Goal: Transaction & Acquisition: Register for event/course

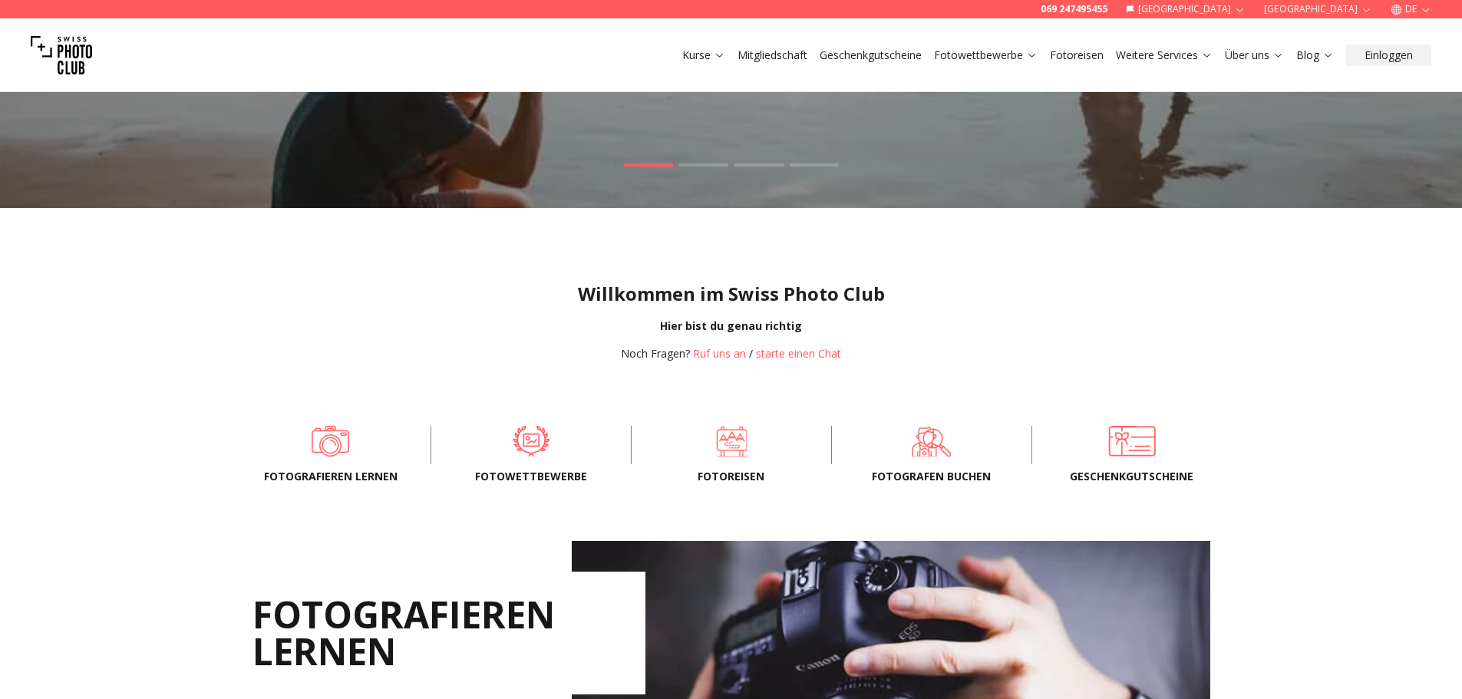
scroll to position [230, 0]
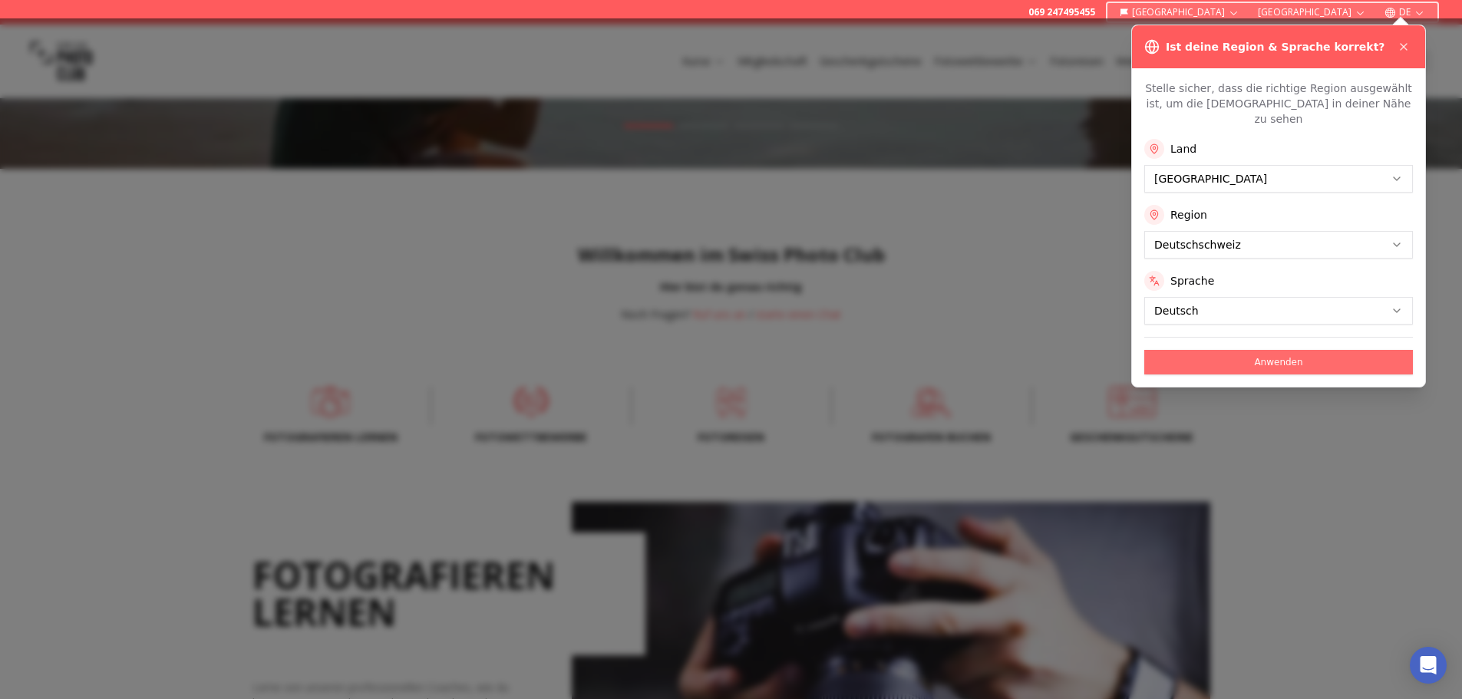
click at [1231, 352] on button "Anwenden" at bounding box center [1279, 362] width 269 height 25
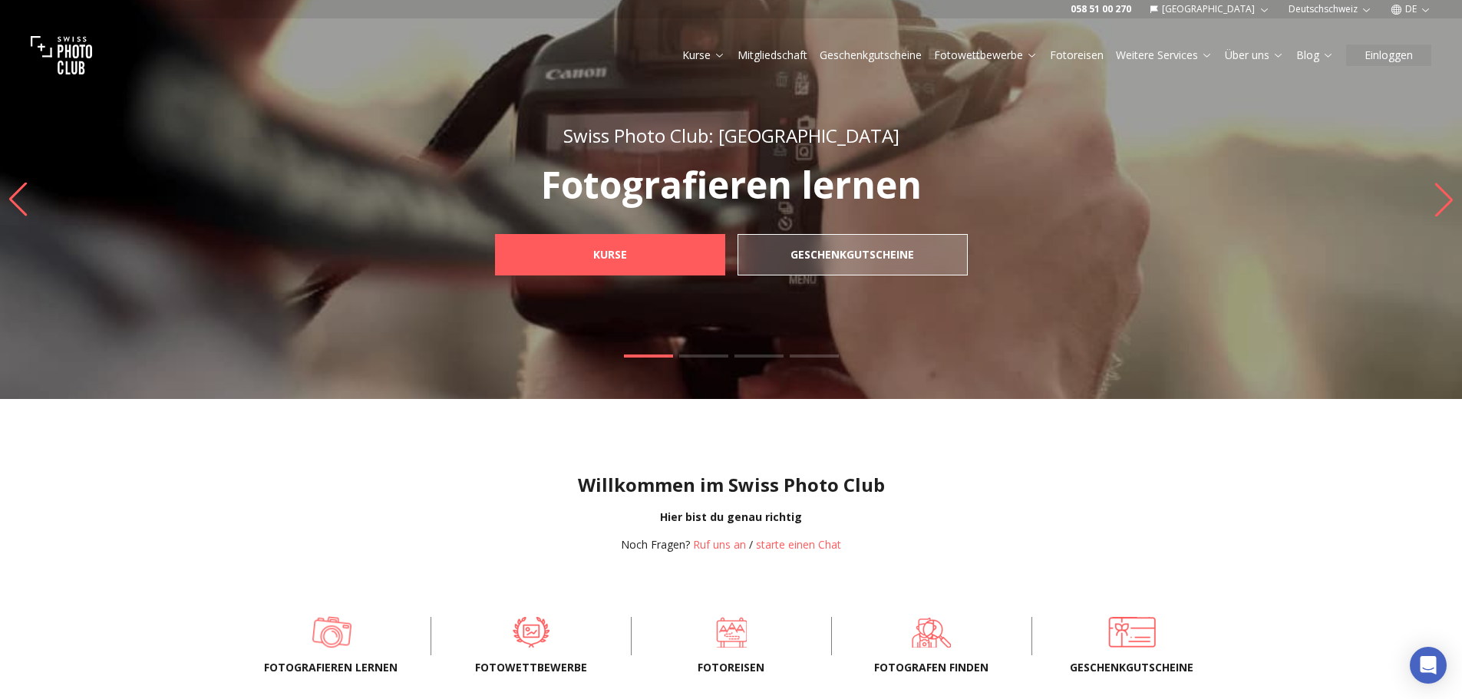
click at [342, 642] on span at bounding box center [332, 633] width 153 height 46
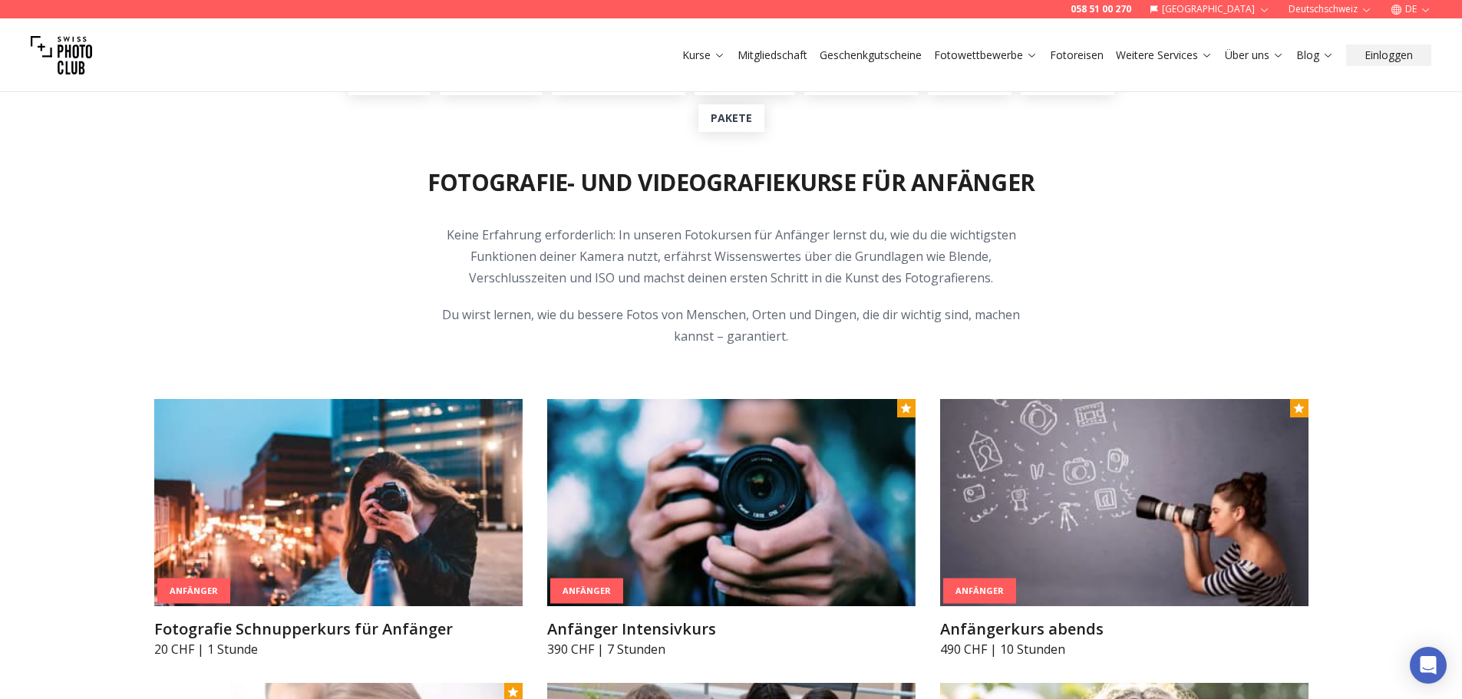
scroll to position [768, 0]
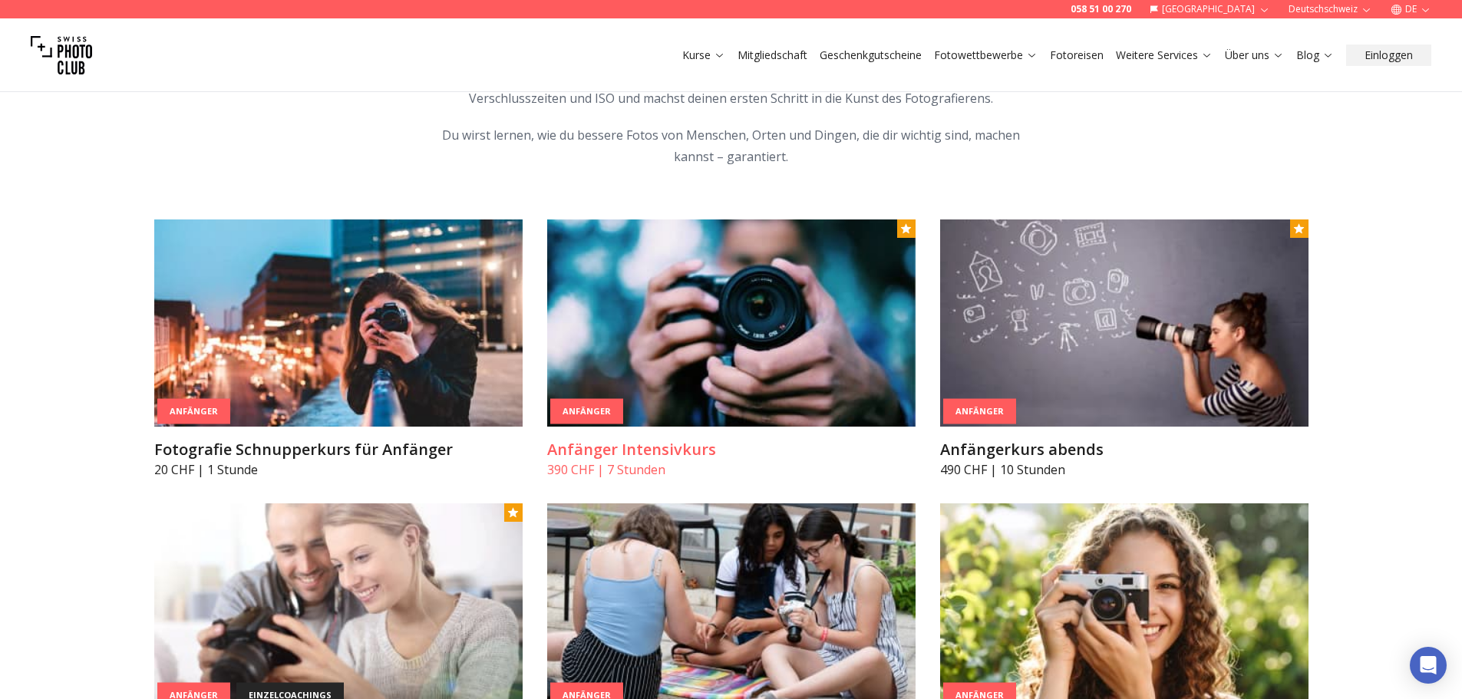
click at [769, 312] on img at bounding box center [731, 323] width 368 height 207
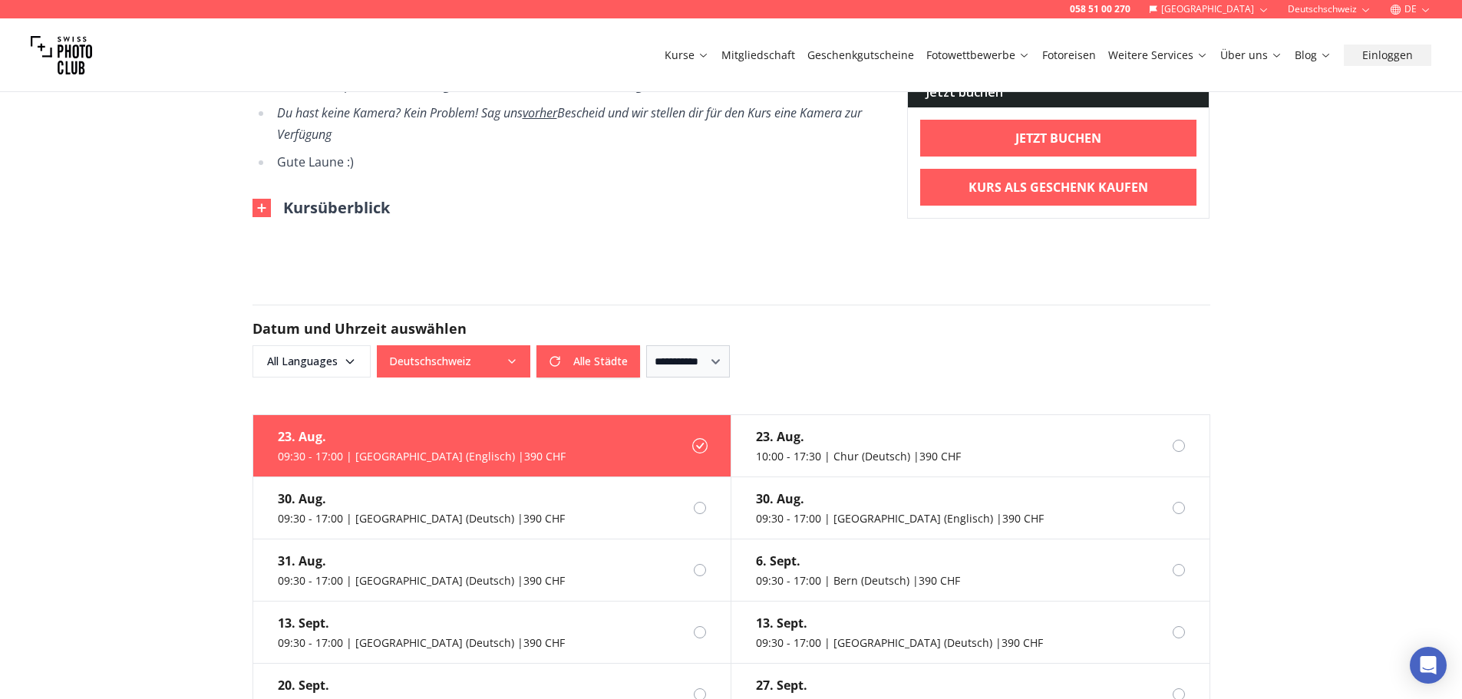
scroll to position [998, 0]
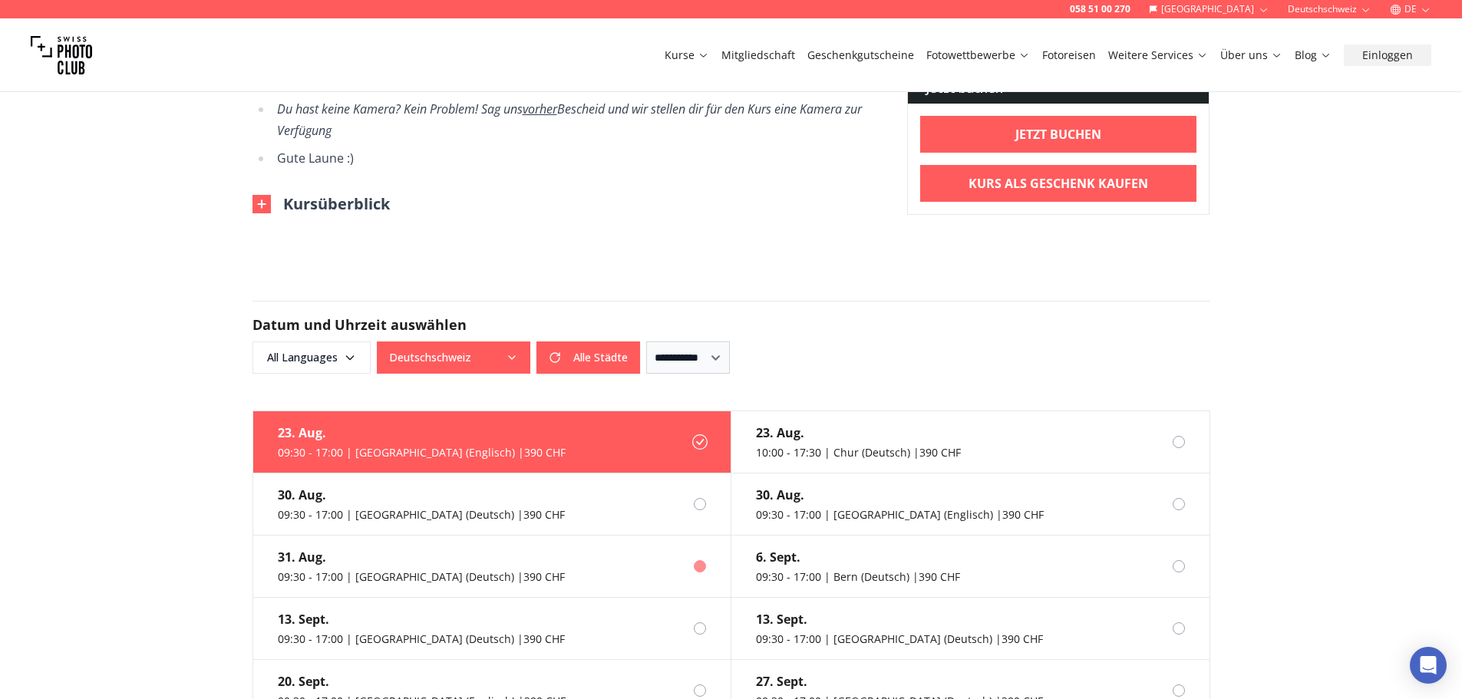
click at [500, 542] on label "[DATE] 09:30 - 17:00 | [GEOGRAPHIC_DATA] (Deutsch) | 390 CHF" at bounding box center [492, 567] width 478 height 62
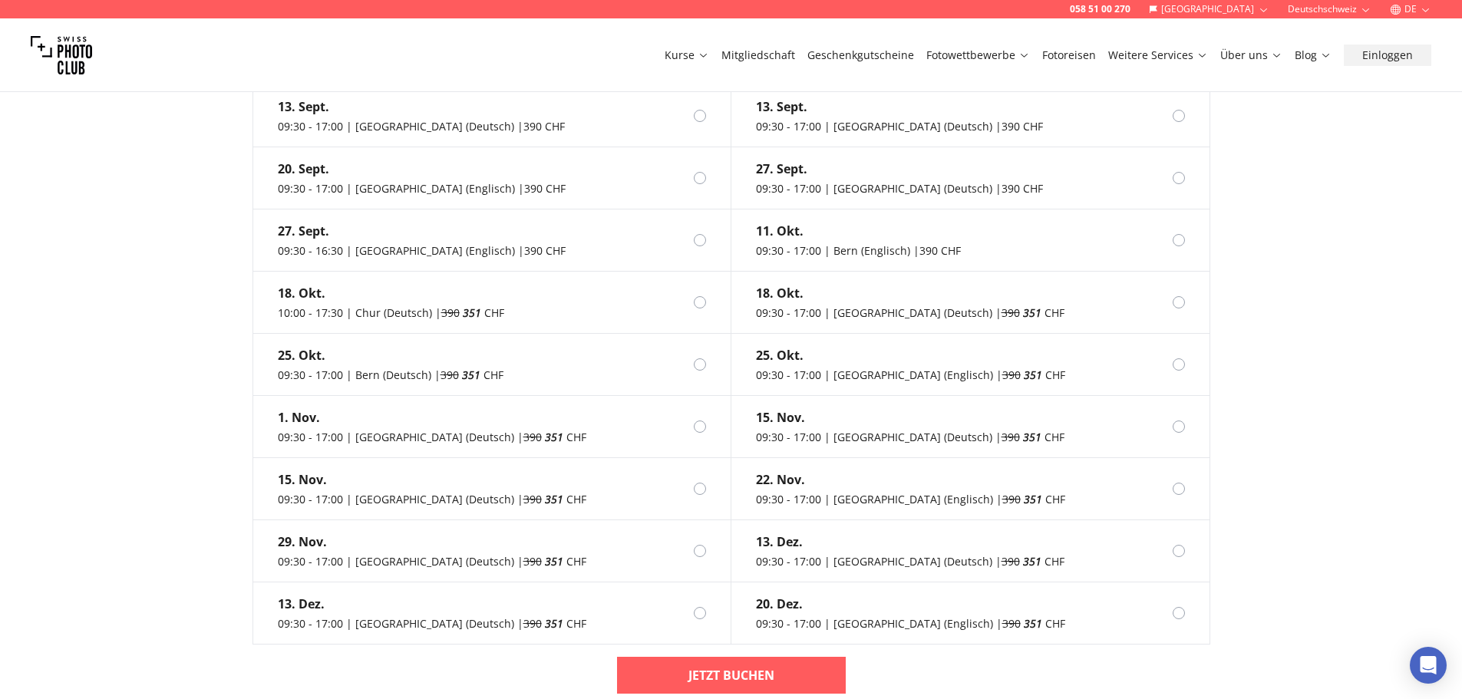
scroll to position [1535, 0]
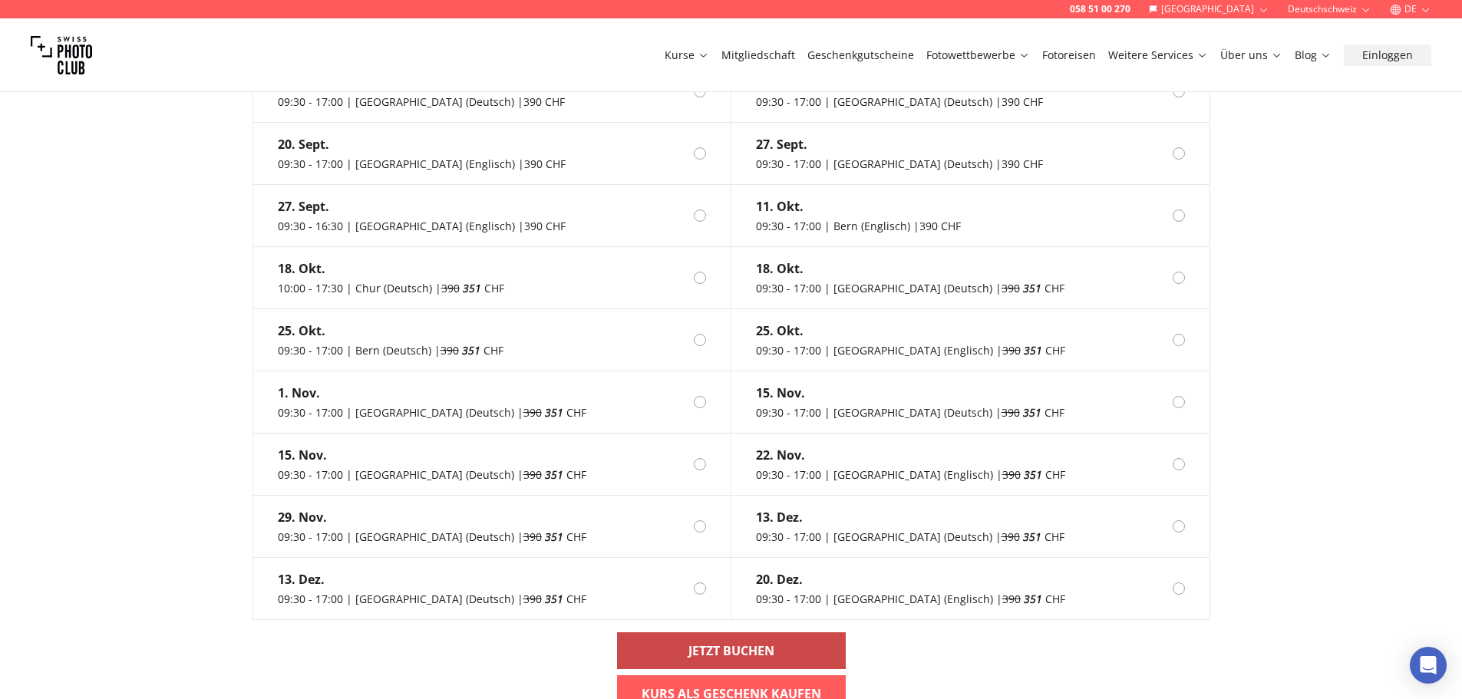
click at [706, 642] on b "Jetzt buchen" at bounding box center [732, 651] width 86 height 18
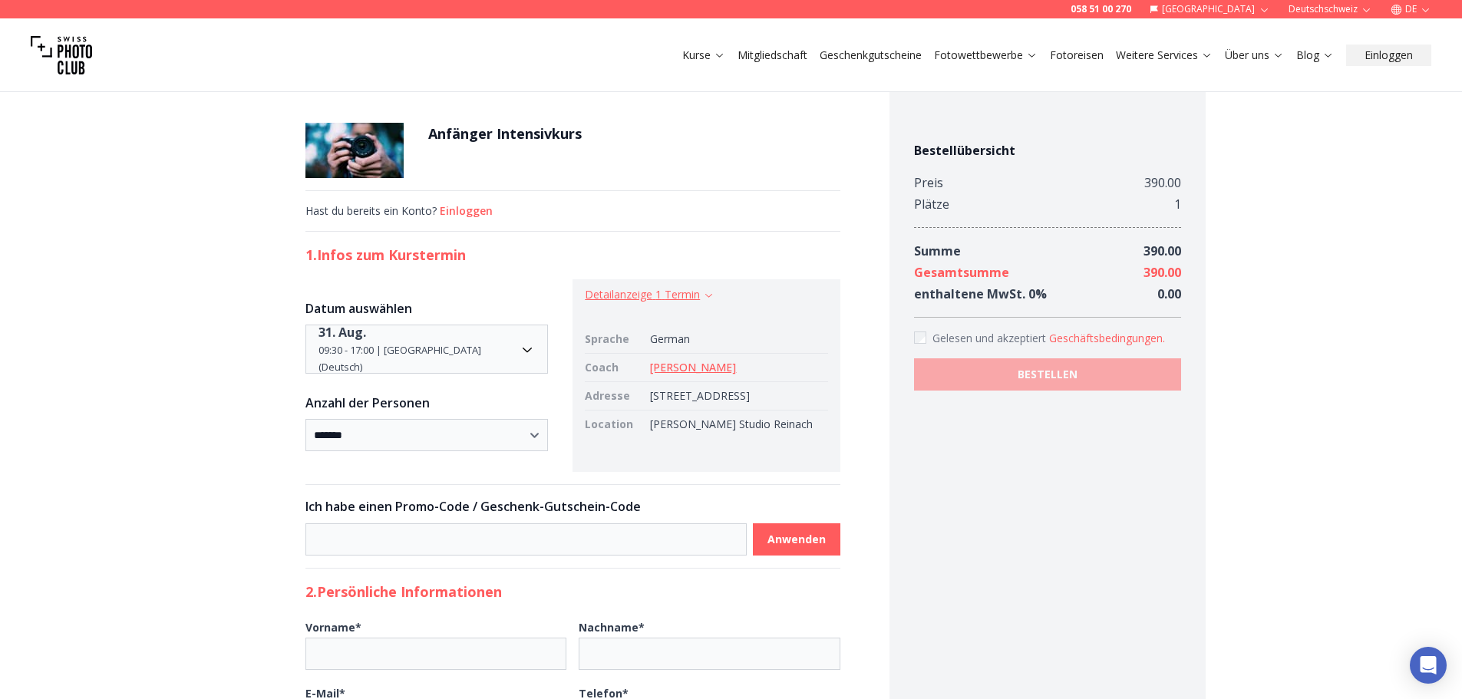
click at [699, 299] on button "Detailanzeige 1 Termin" at bounding box center [650, 294] width 130 height 15
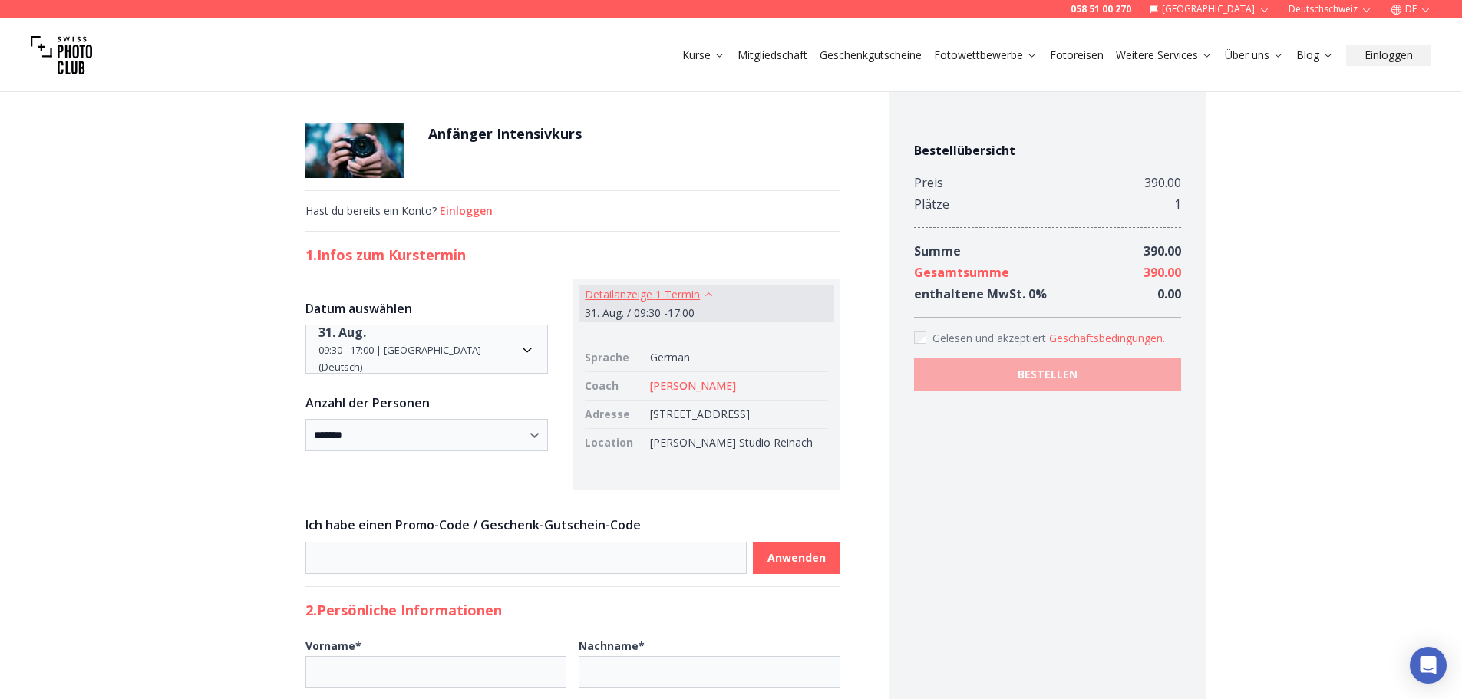
click at [712, 298] on icon "button" at bounding box center [709, 295] width 12 height 12
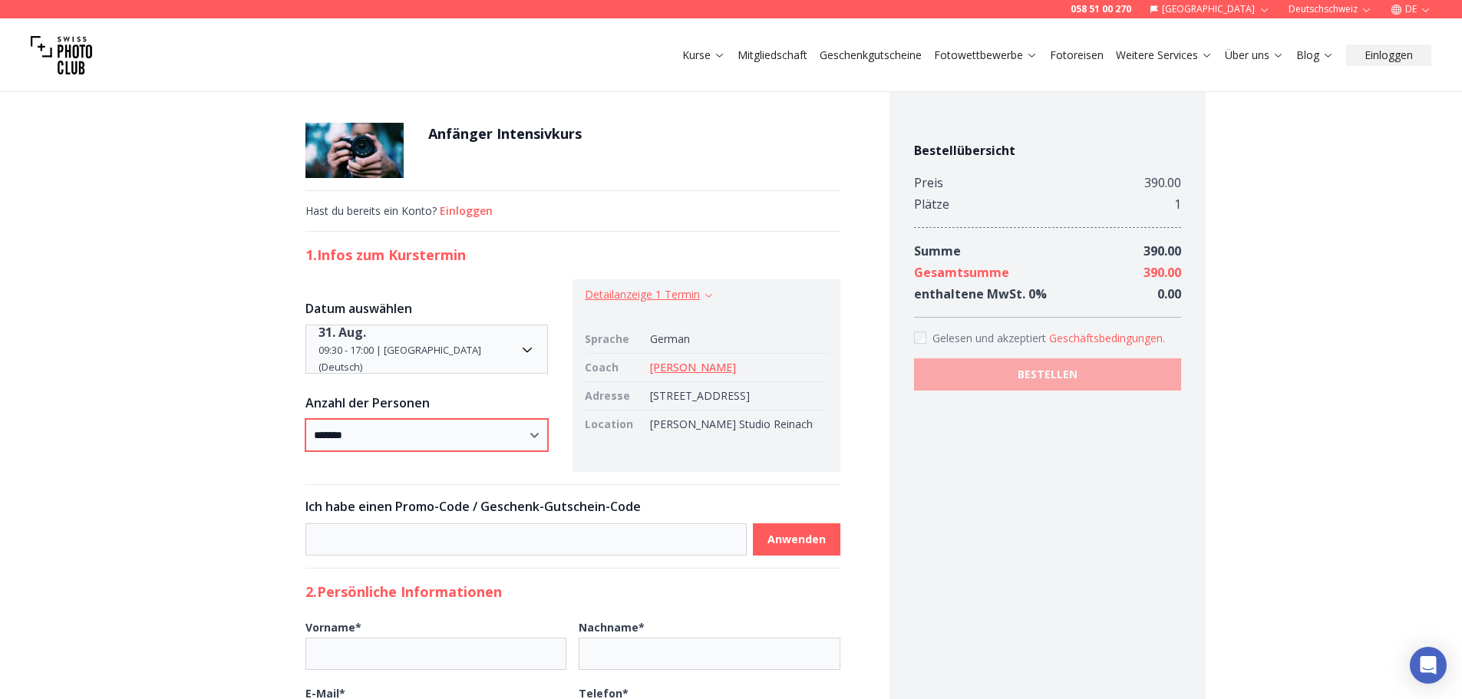
click at [484, 441] on select "* ***** * ****** * ****** * ******" at bounding box center [427, 435] width 243 height 32
click at [501, 423] on select "* ***** * ****** * ****** * ******" at bounding box center [427, 435] width 243 height 32
drag, startPoint x: 821, startPoint y: 438, endPoint x: 652, endPoint y: 441, distance: 169.7
click at [652, 439] on td "[PERSON_NAME] Studio Reinach" at bounding box center [735, 425] width 183 height 28
copy td "[PERSON_NAME] Studio Reinach"
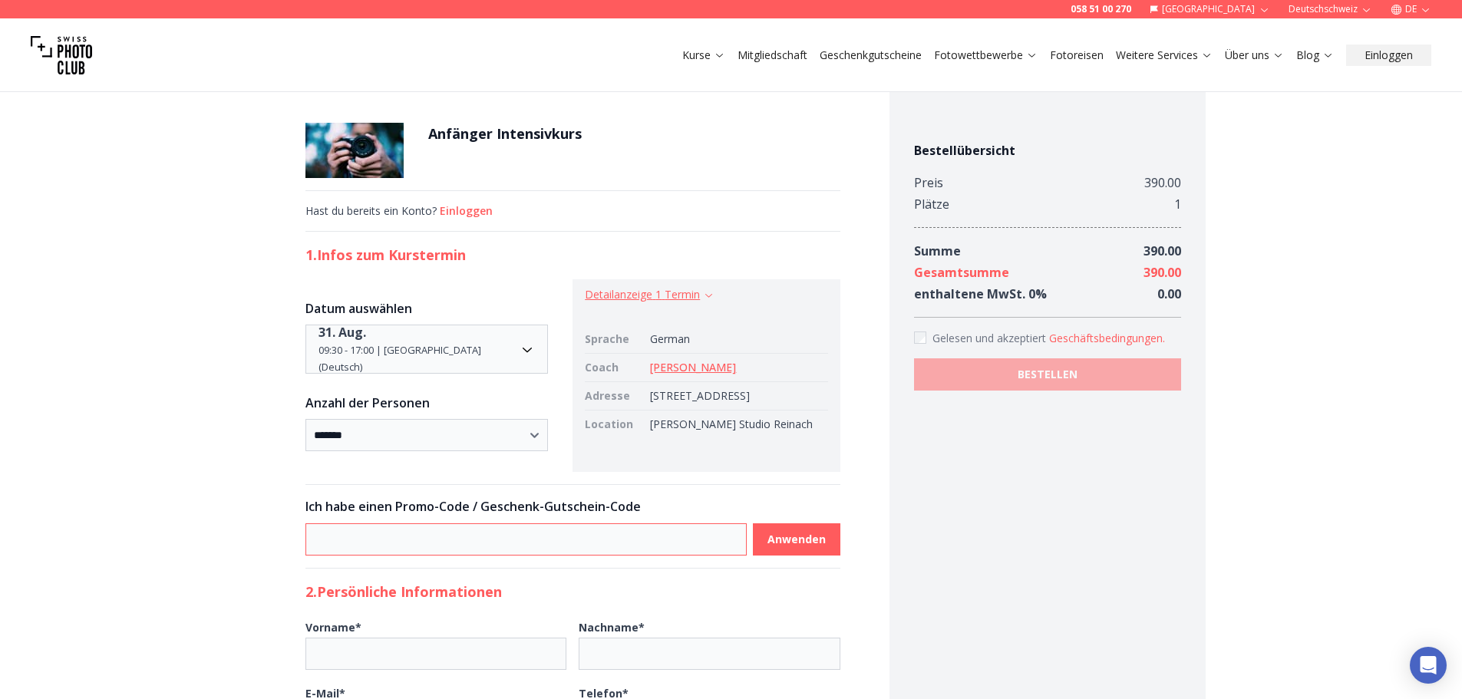
click at [593, 554] on input at bounding box center [526, 540] width 441 height 32
paste input "********"
type input "********"
click at [807, 543] on span "Anwenden" at bounding box center [796, 540] width 83 height 28
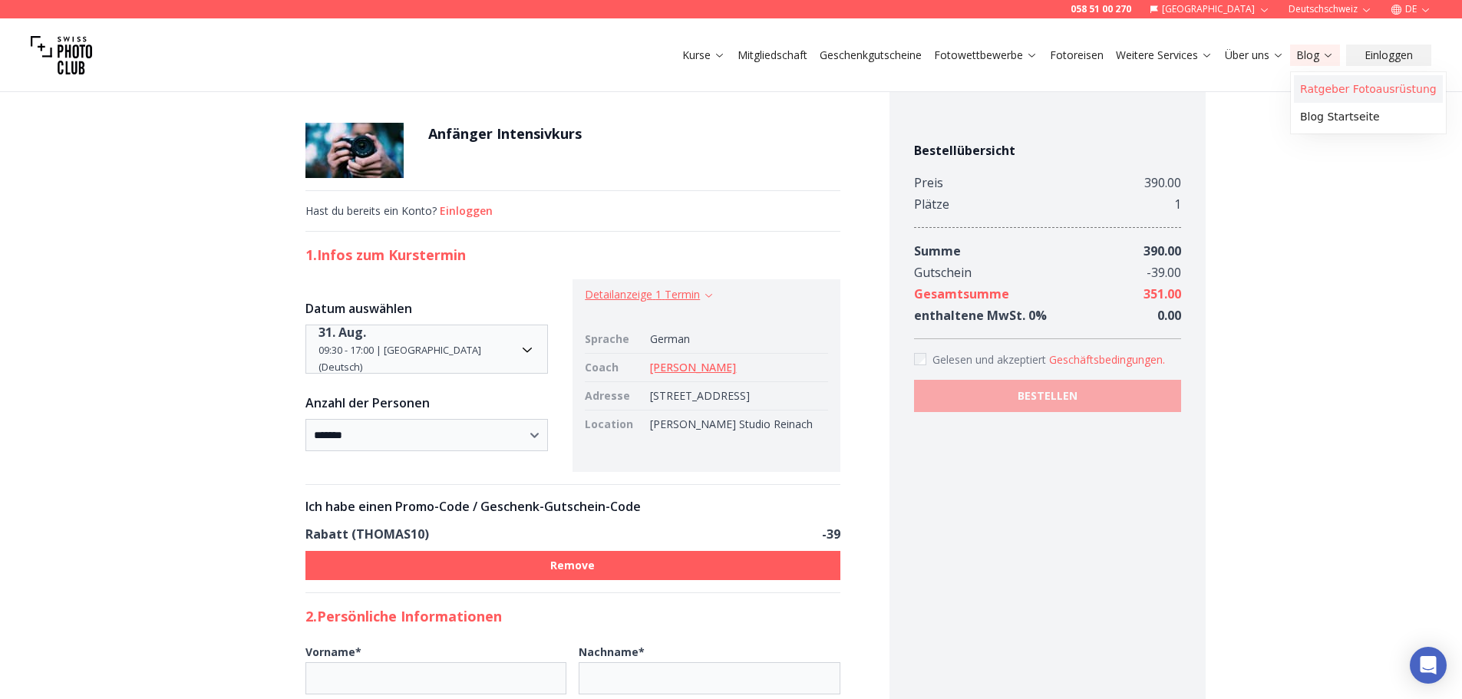
click at [1333, 90] on link "Ratgeber Fotoausrüstung" at bounding box center [1368, 89] width 149 height 28
